Goal: Transaction & Acquisition: Purchase product/service

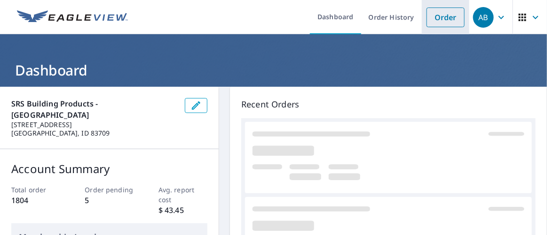
drag, startPoint x: 0, startPoint y: 0, endPoint x: 424, endPoint y: 19, distance: 424.9
click at [426, 19] on link "Order" at bounding box center [445, 18] width 38 height 20
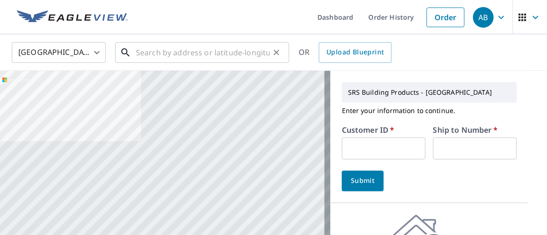
click at [173, 55] on input "text" at bounding box center [203, 52] width 134 height 26
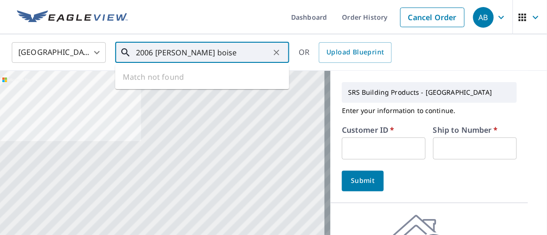
drag, startPoint x: 204, startPoint y: 52, endPoint x: 156, endPoint y: 55, distance: 48.0
click at [156, 55] on input "2006 [PERSON_NAME] boise" at bounding box center [203, 52] width 134 height 26
type input "2006 [PERSON_NAME], boise id"
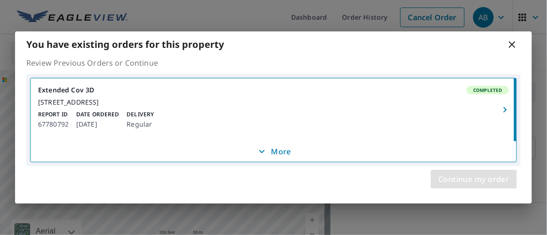
click at [494, 186] on span "Continue my order" at bounding box center [473, 179] width 71 height 13
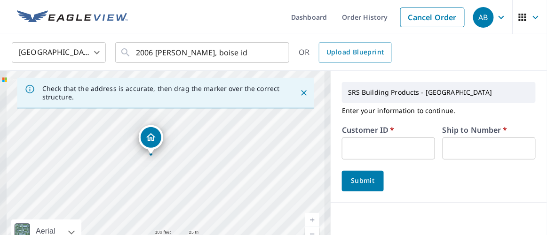
drag, startPoint x: 178, startPoint y: 166, endPoint x: 231, endPoint y: 161, distance: 53.8
click at [231, 161] on div "[STREET_ADDRESS]" at bounding box center [165, 169] width 330 height 197
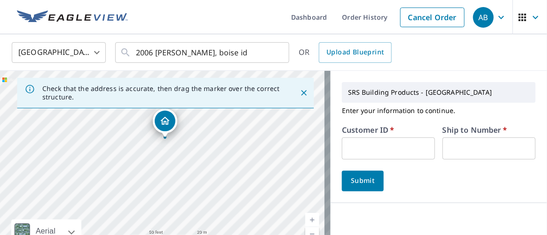
drag, startPoint x: 77, startPoint y: 128, endPoint x: 167, endPoint y: 119, distance: 90.3
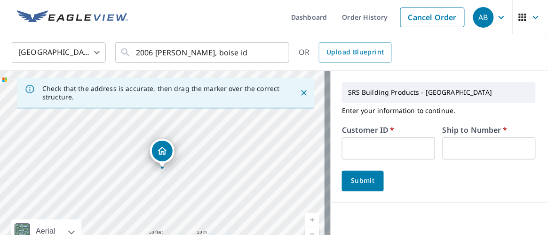
click at [381, 150] on input "text" at bounding box center [388, 149] width 93 height 22
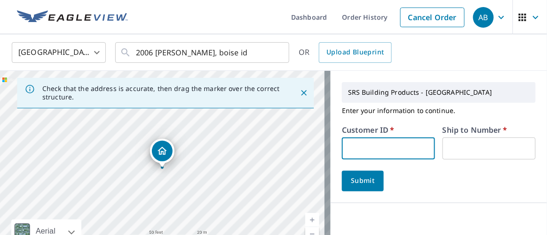
type input "moo326"
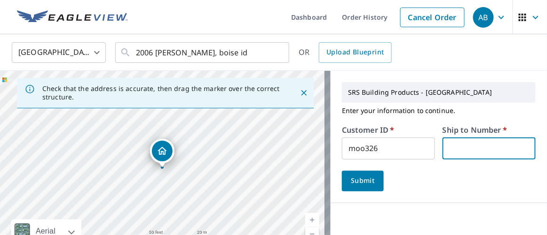
click at [463, 146] on input "text" at bounding box center [488, 149] width 93 height 22
type input "1"
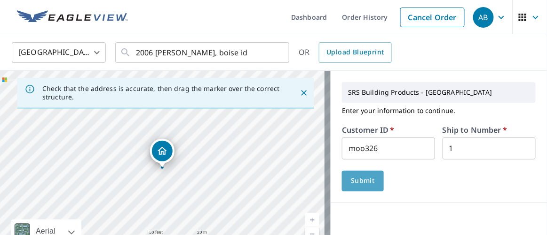
click at [354, 176] on span "Submit" at bounding box center [362, 181] width 27 height 12
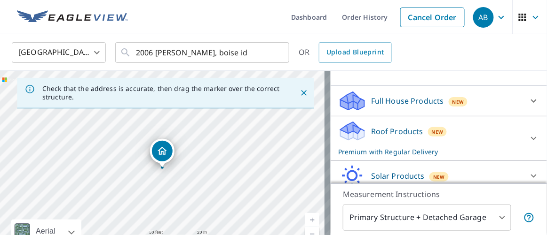
scroll to position [216, 0]
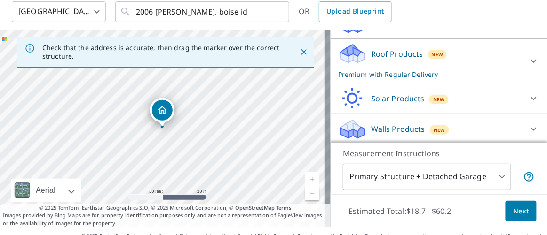
click at [523, 208] on button "Next" at bounding box center [520, 211] width 31 height 21
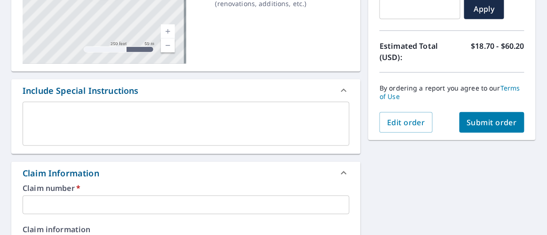
scroll to position [51, 0]
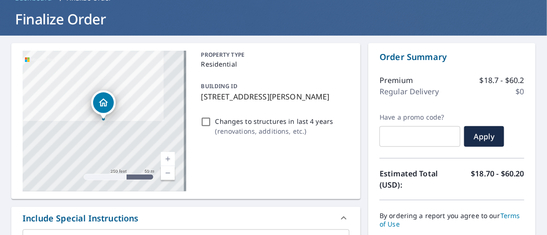
drag, startPoint x: 200, startPoint y: 96, endPoint x: 330, endPoint y: 99, distance: 129.8
click at [330, 99] on p "[STREET_ADDRESS][PERSON_NAME]" at bounding box center [273, 96] width 145 height 11
checkbox input "true"
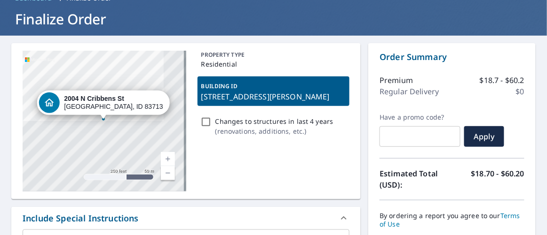
copy p "[STREET_ADDRESS][PERSON_NAME]"
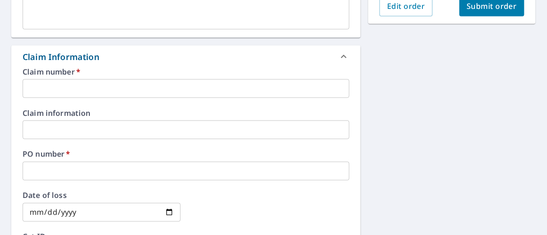
scroll to position [307, 0]
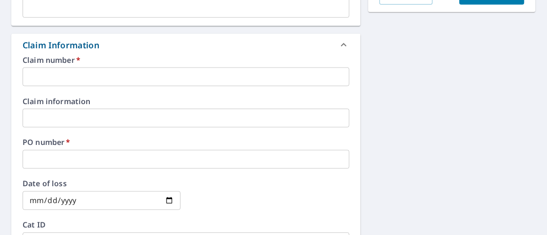
click at [55, 160] on input "text" at bounding box center [186, 159] width 327 height 19
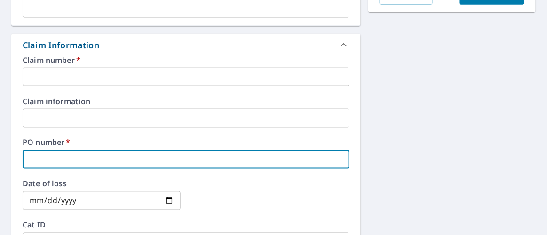
paste input "[STREET_ADDRESS][PERSON_NAME]"
type input "[STREET_ADDRESS][PERSON_NAME]"
checkbox input "true"
type input "[STREET_ADDRESS][PERSON_NAME]"
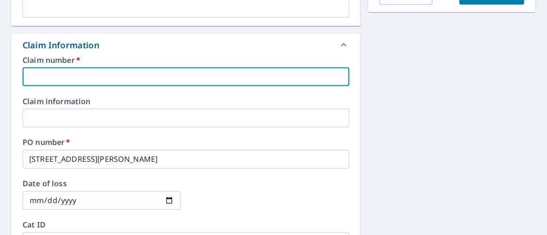
click at [75, 74] on input "text" at bounding box center [186, 77] width 327 height 19
type input "moo326"
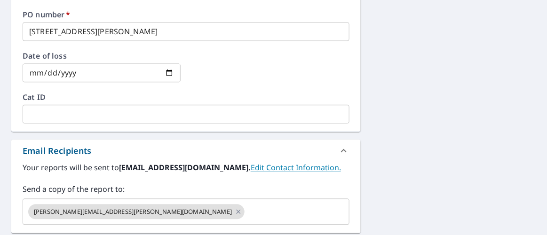
scroll to position [478, 0]
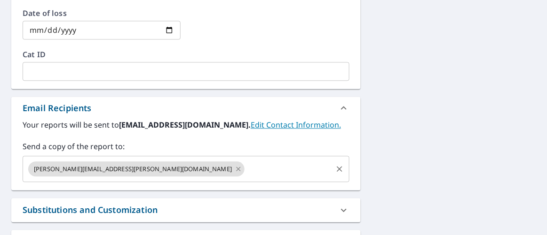
click at [236, 168] on icon at bounding box center [238, 169] width 4 height 4
checkbox input "true"
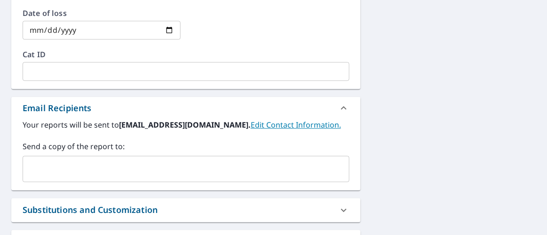
click at [120, 172] on input "text" at bounding box center [179, 169] width 304 height 18
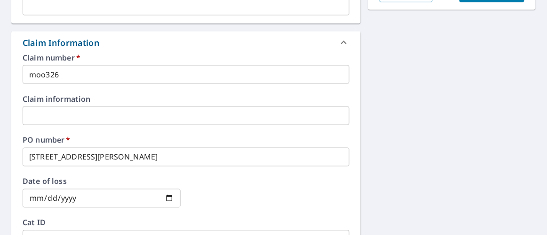
scroll to position [222, 0]
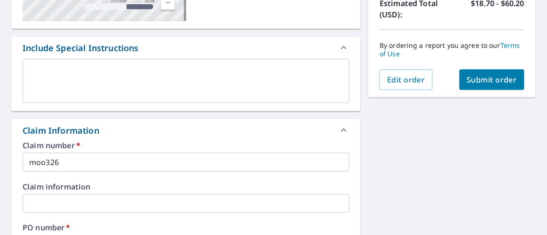
type input "[EMAIL_ADDRESS][DOMAIN_NAME]"
click at [472, 80] on span "Submit order" at bounding box center [492, 80] width 50 height 10
checkbox input "true"
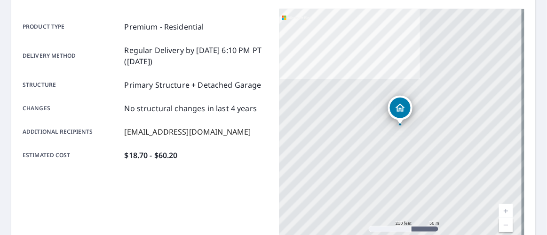
scroll to position [110, 0]
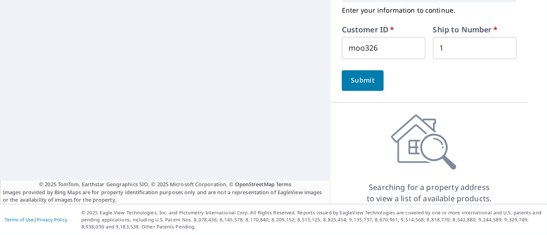
scroll to position [57, 0]
